Goal: Navigation & Orientation: Find specific page/section

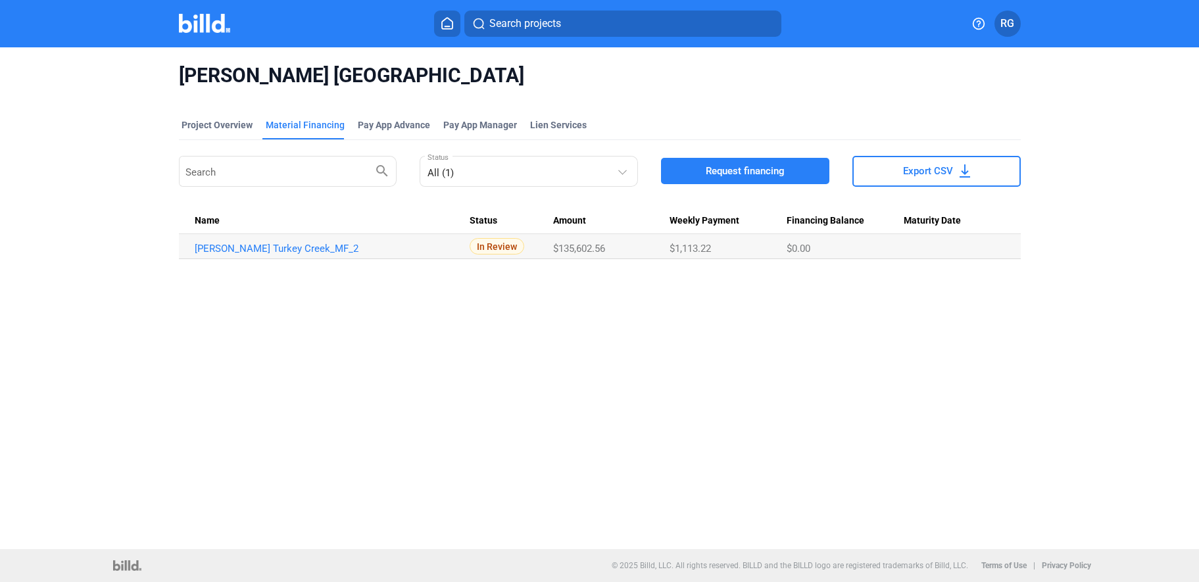
click at [521, 87] on span "Asher Turkey Creek" at bounding box center [600, 75] width 842 height 25
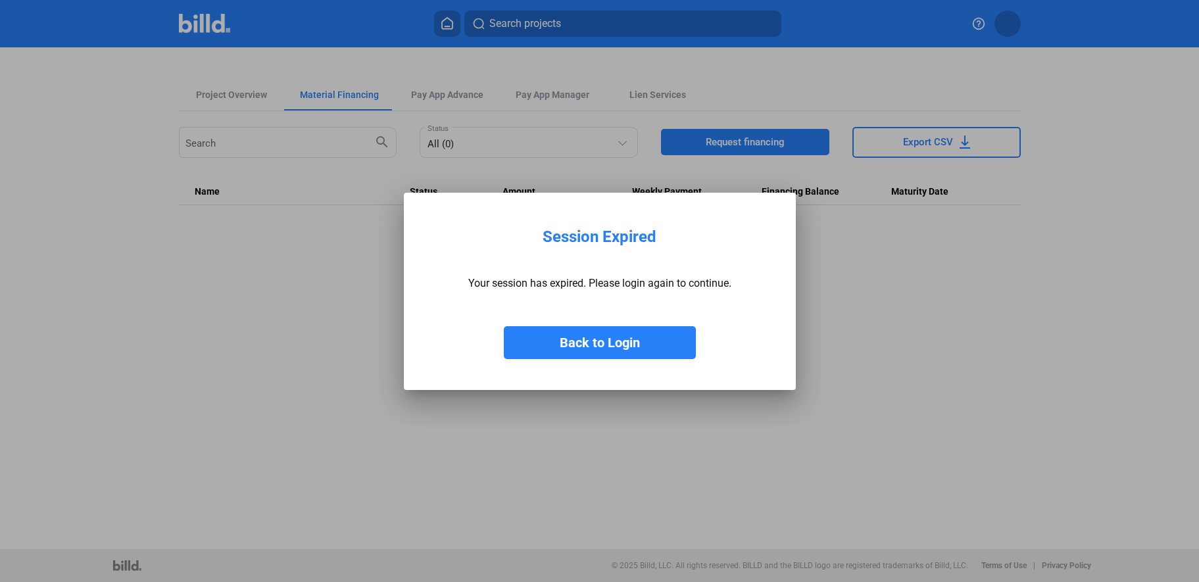
click at [633, 348] on button "Back to Login" at bounding box center [600, 342] width 192 height 33
